Goal: Register for event/course

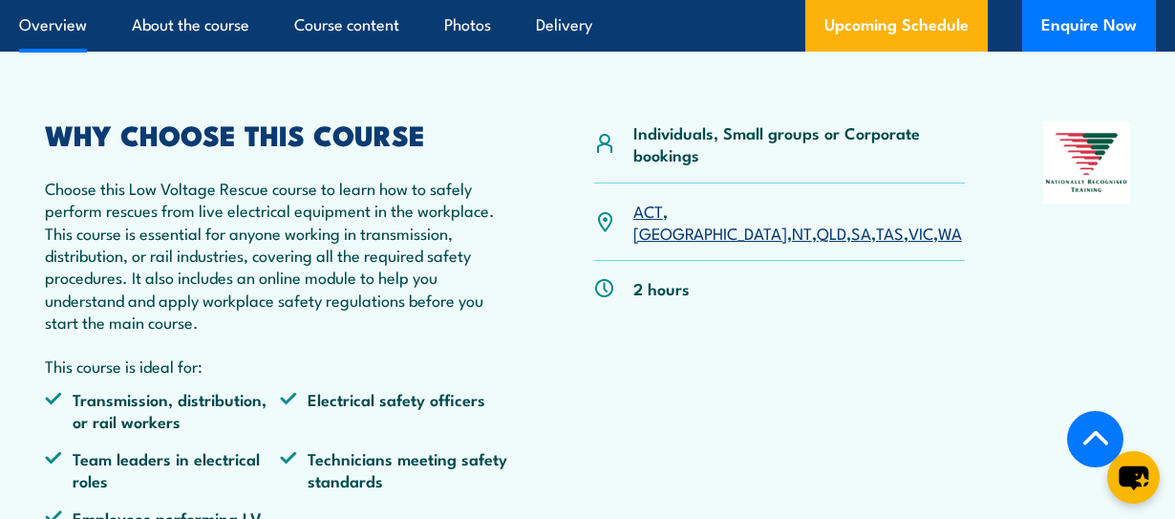
scroll to position [654, 0]
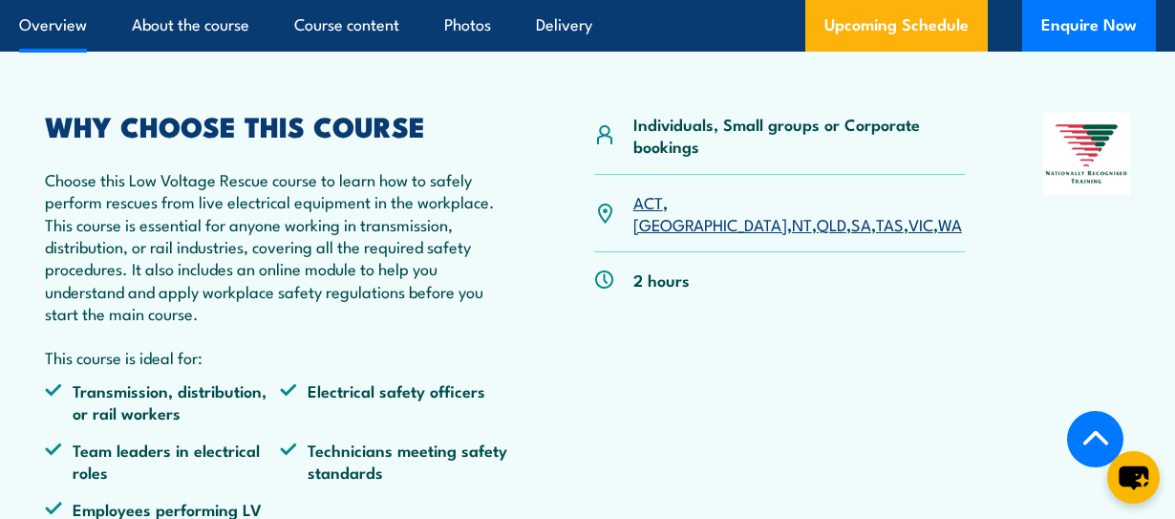
click at [851, 212] on link "SA" at bounding box center [861, 223] width 20 height 23
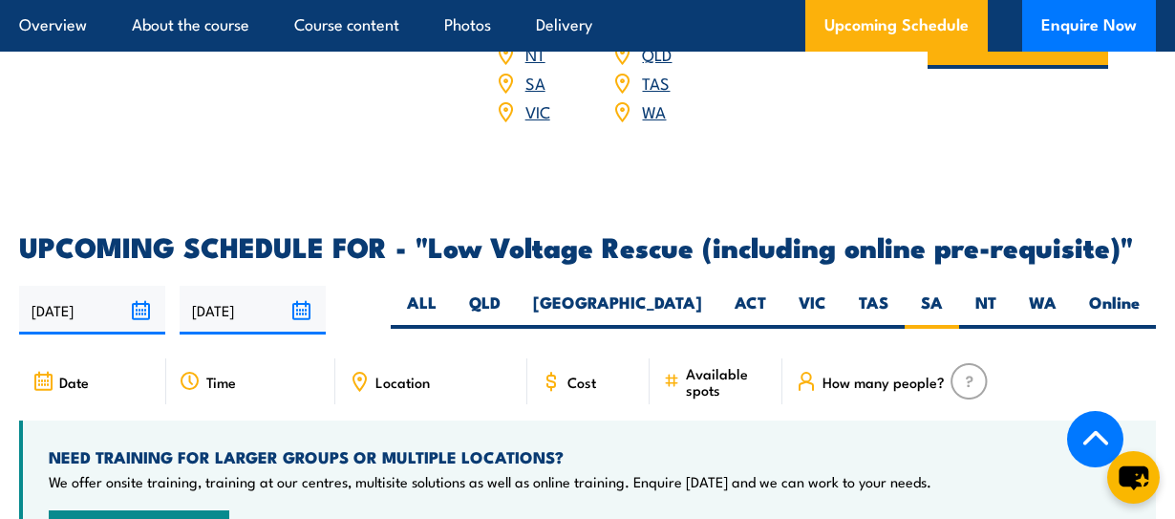
scroll to position [2664, 0]
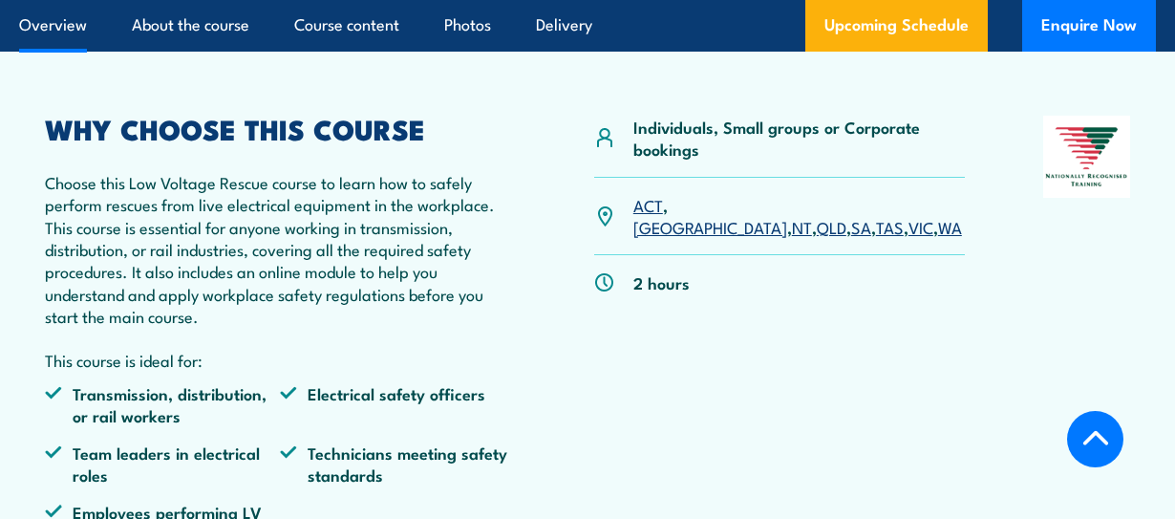
scroll to position [654, 0]
